Goal: Contribute content

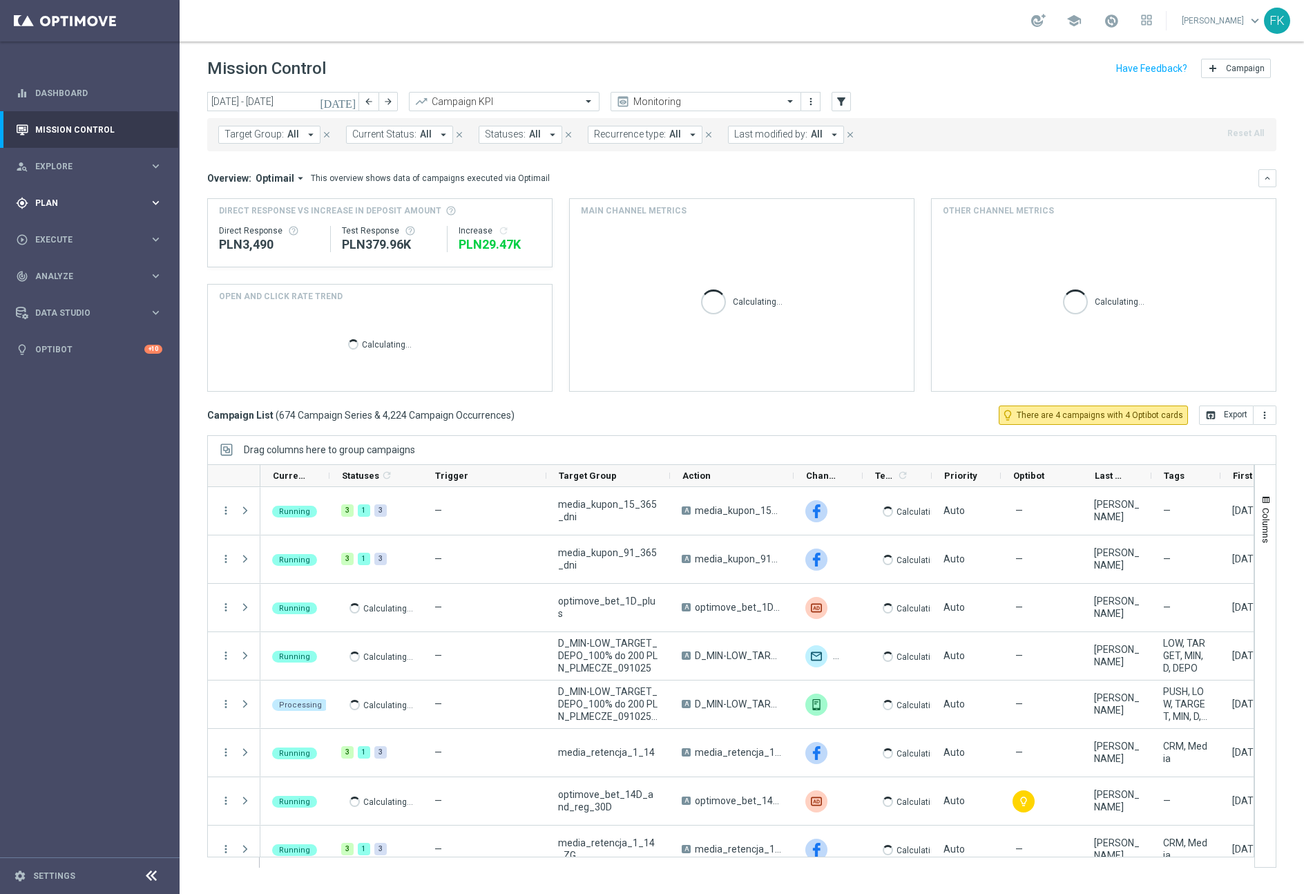
click at [96, 198] on div "gps_fixed Plan" at bounding box center [82, 203] width 133 height 12
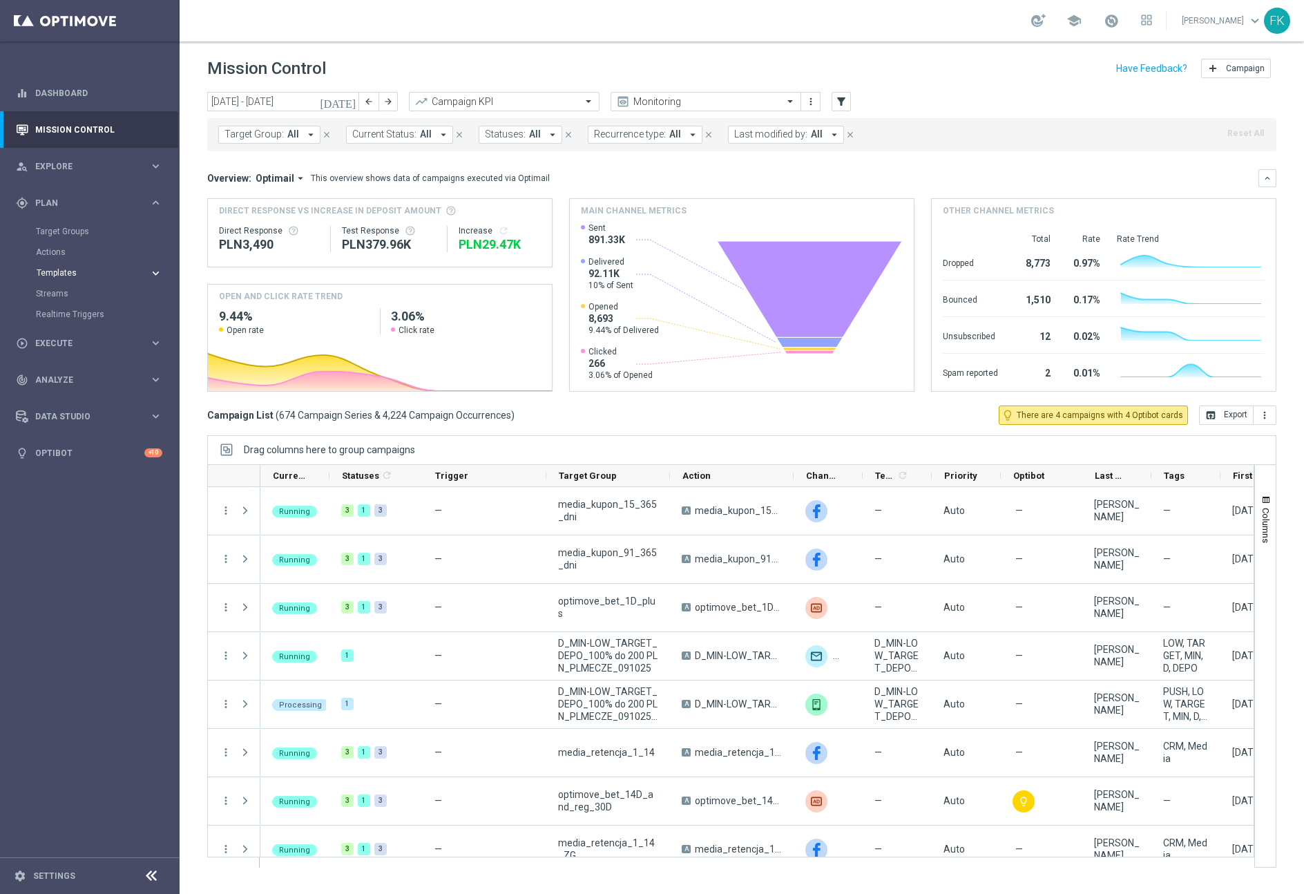
click at [68, 271] on span "Templates" at bounding box center [86, 273] width 99 height 8
click at [68, 299] on div "Optimail" at bounding box center [110, 293] width 135 height 21
click at [65, 295] on link "Optimail" at bounding box center [93, 293] width 101 height 11
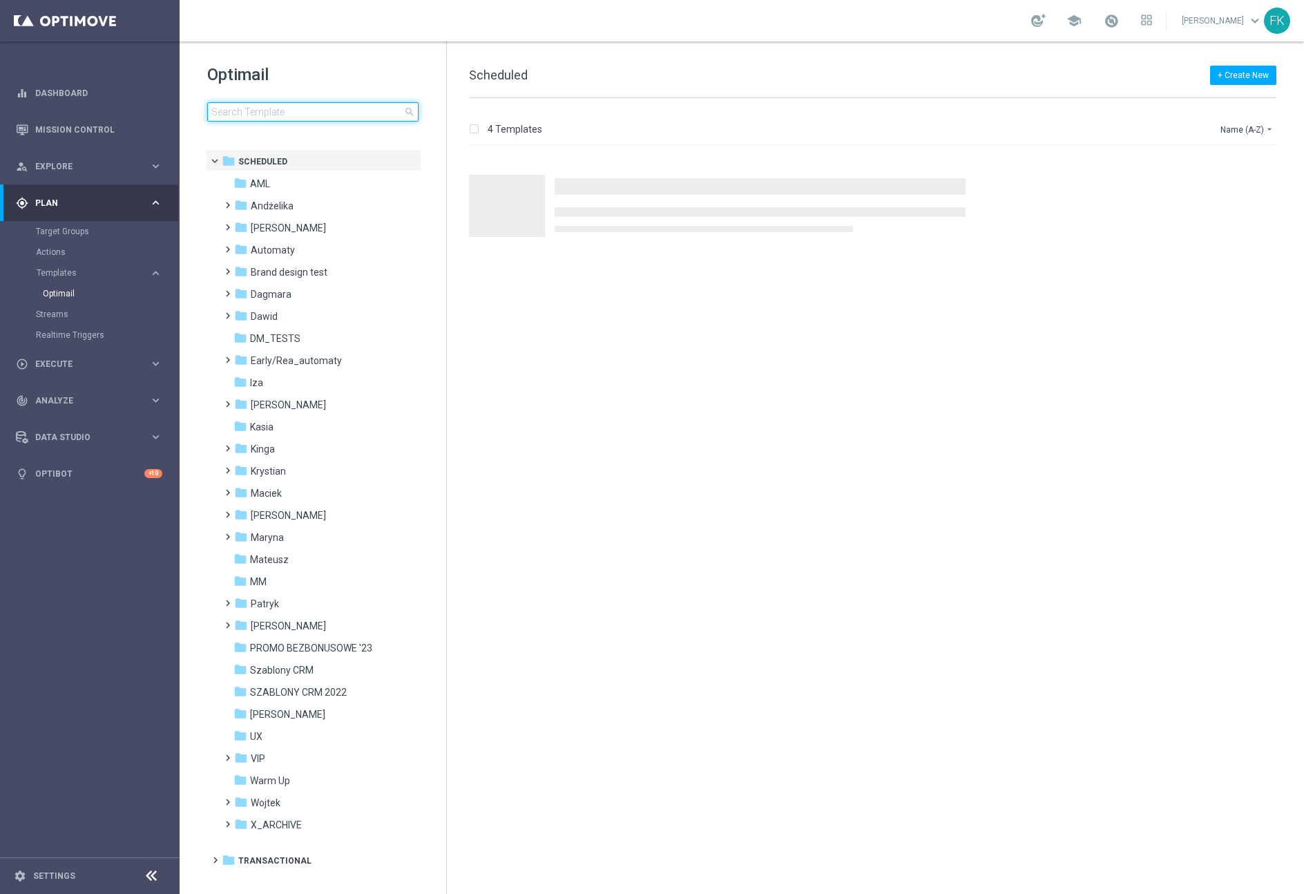
click at [321, 108] on input at bounding box center [312, 111] width 211 height 19
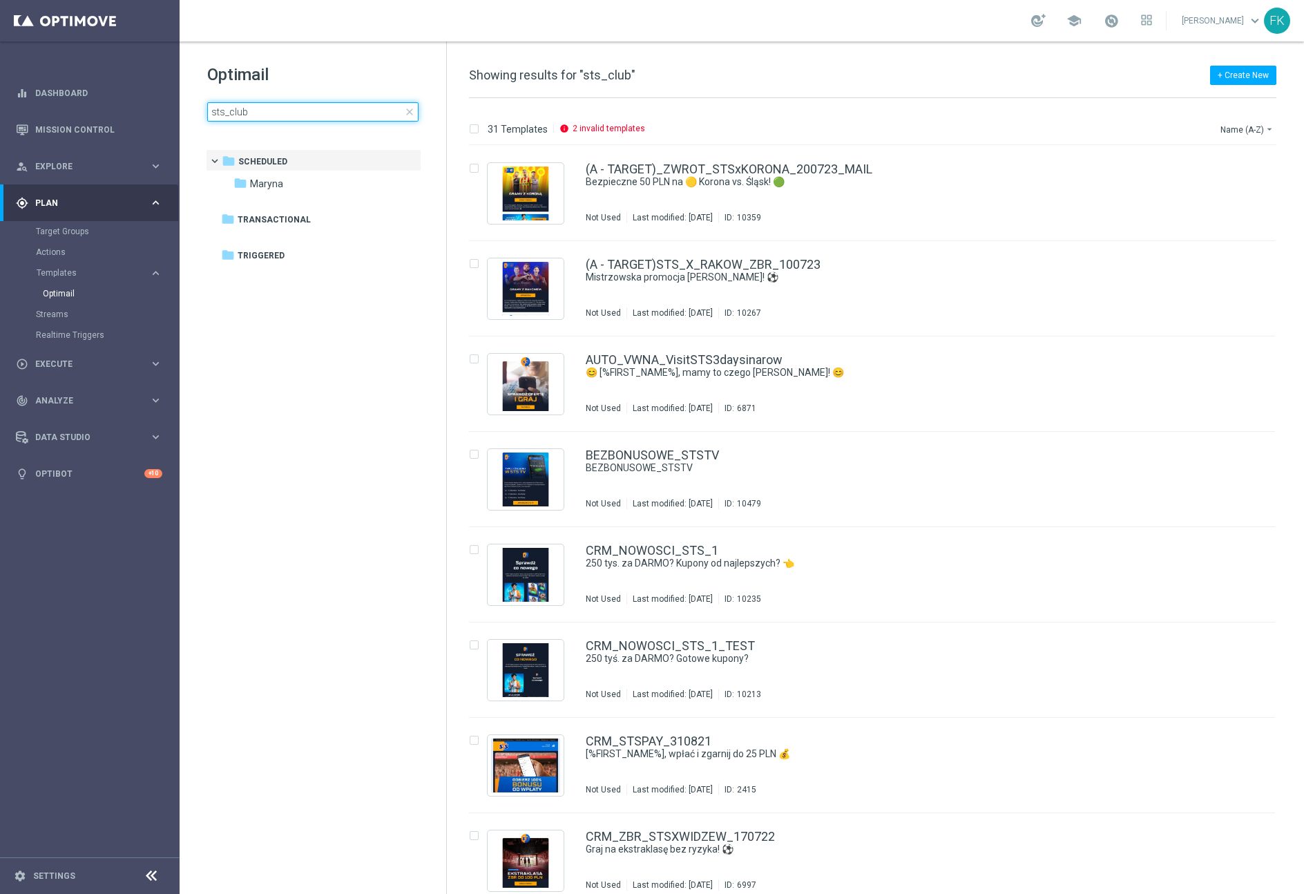
type input "sts_club"
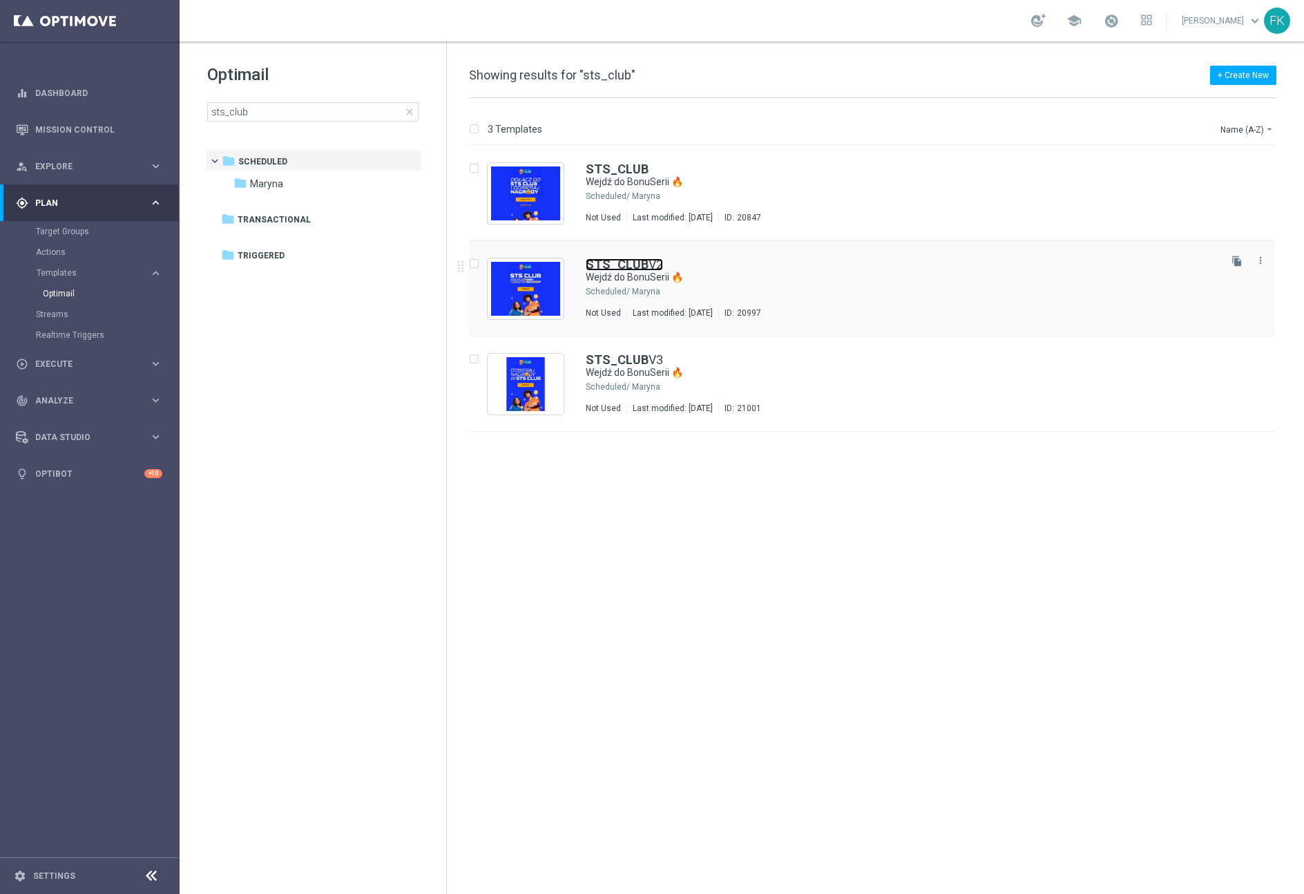
click at [624, 265] on b "STS_CLUB" at bounding box center [617, 264] width 63 height 15
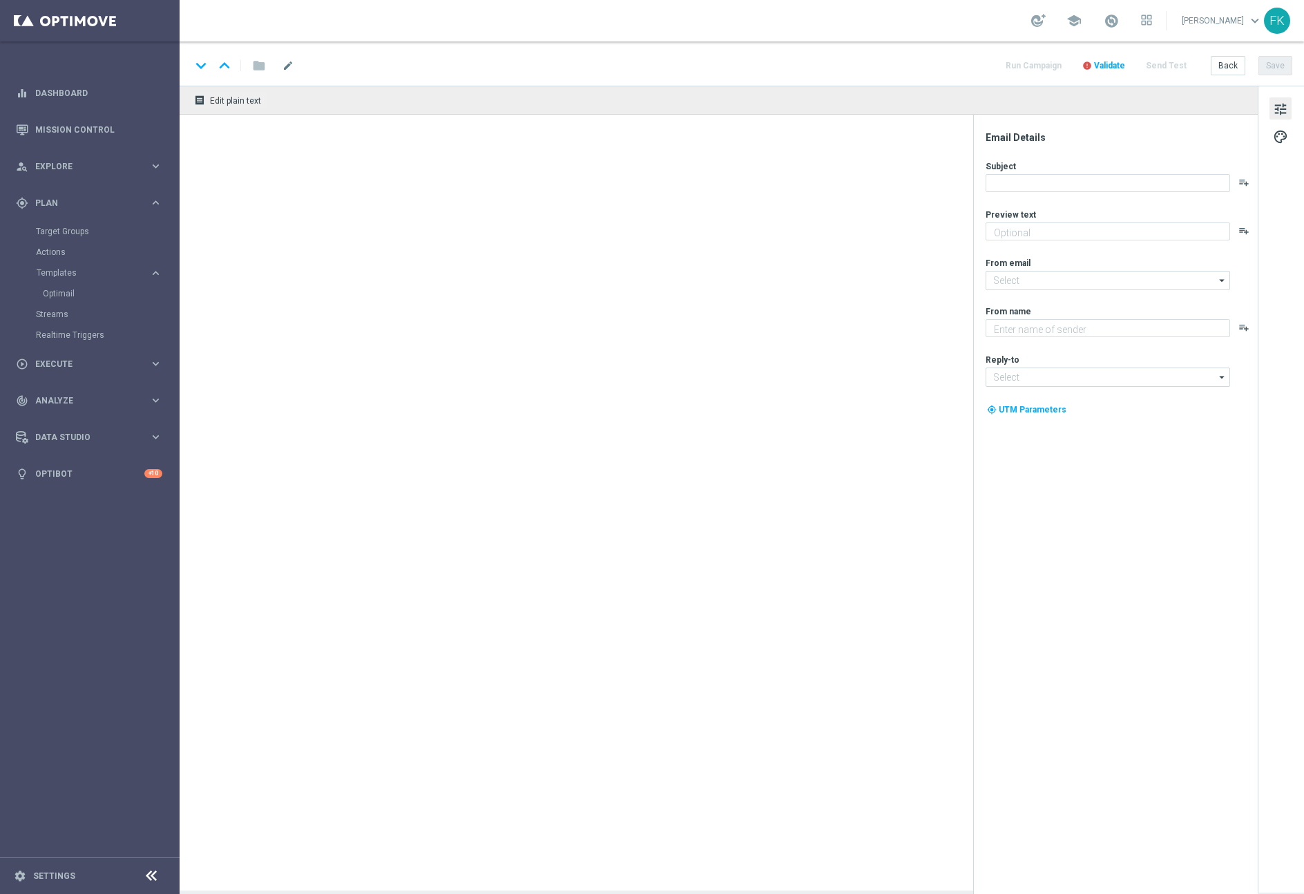
type textarea "Bonus za regularną grę w STS! 😎"
type input "[EMAIL_ADDRESS][DOMAIN_NAME]"
type textarea "STS"
type input "[EMAIL_ADDRESS][DOMAIN_NAME]"
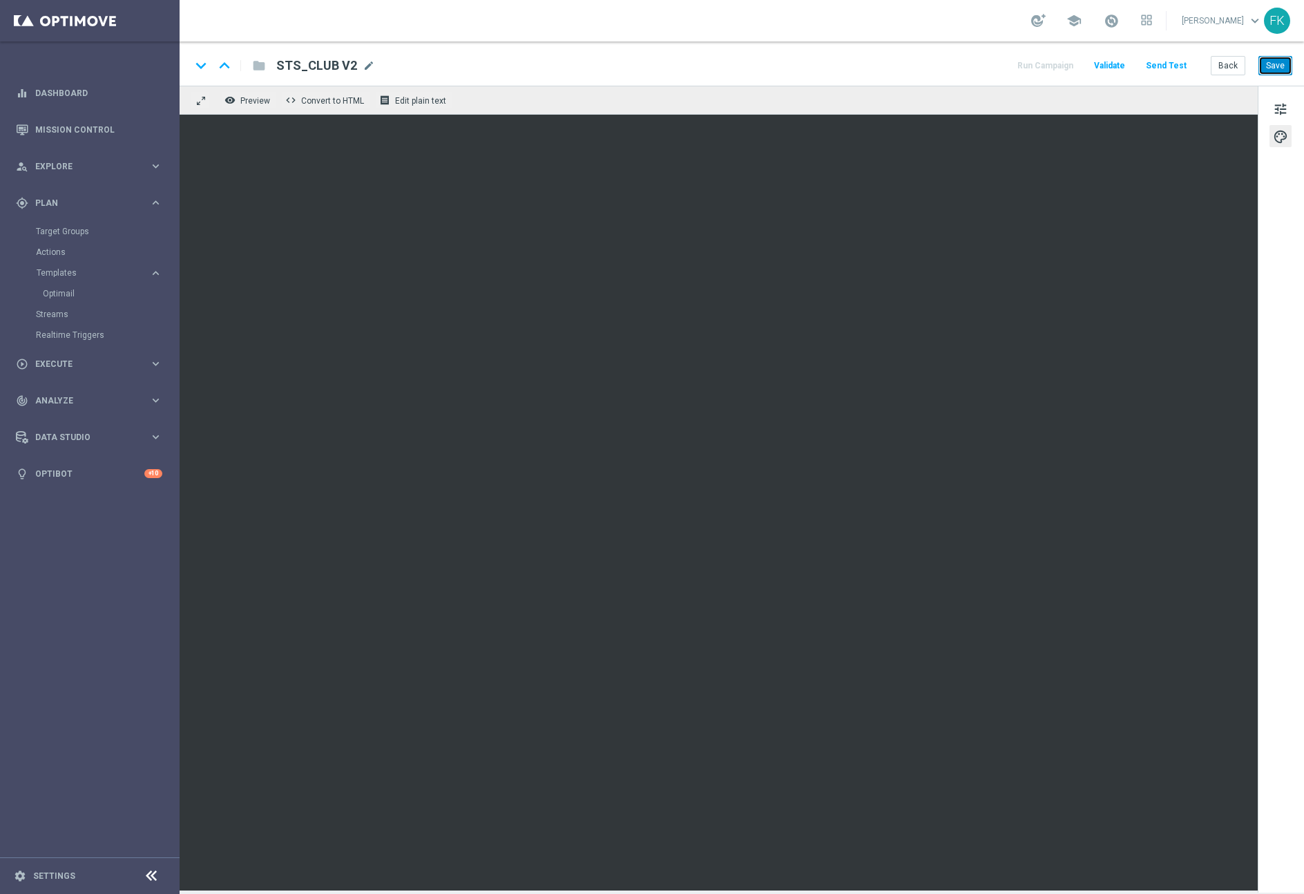
click at [1283, 74] on button "Save" at bounding box center [1276, 65] width 34 height 19
